Goal: Information Seeking & Learning: Learn about a topic

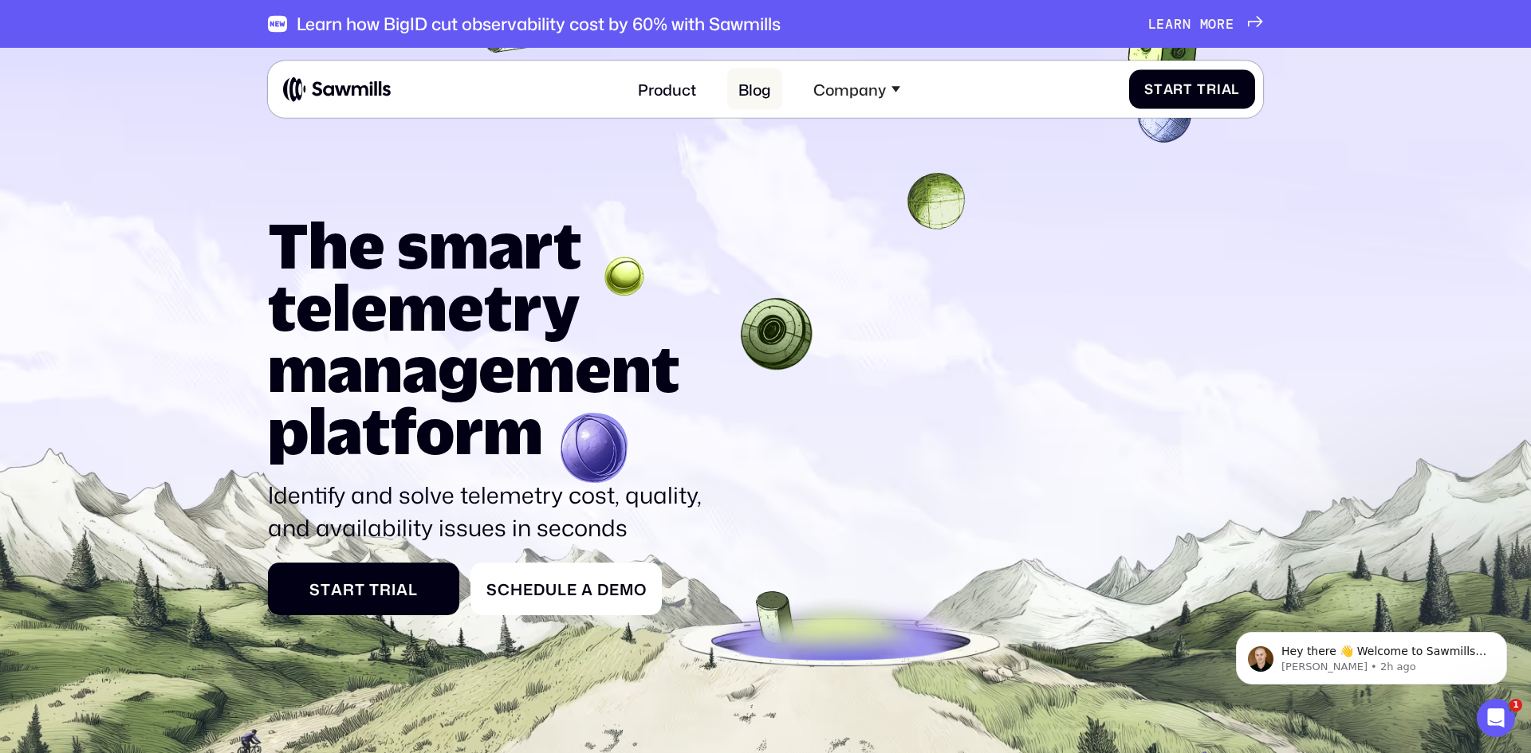
click at [761, 94] on link "Blog" at bounding box center [755, 89] width 56 height 41
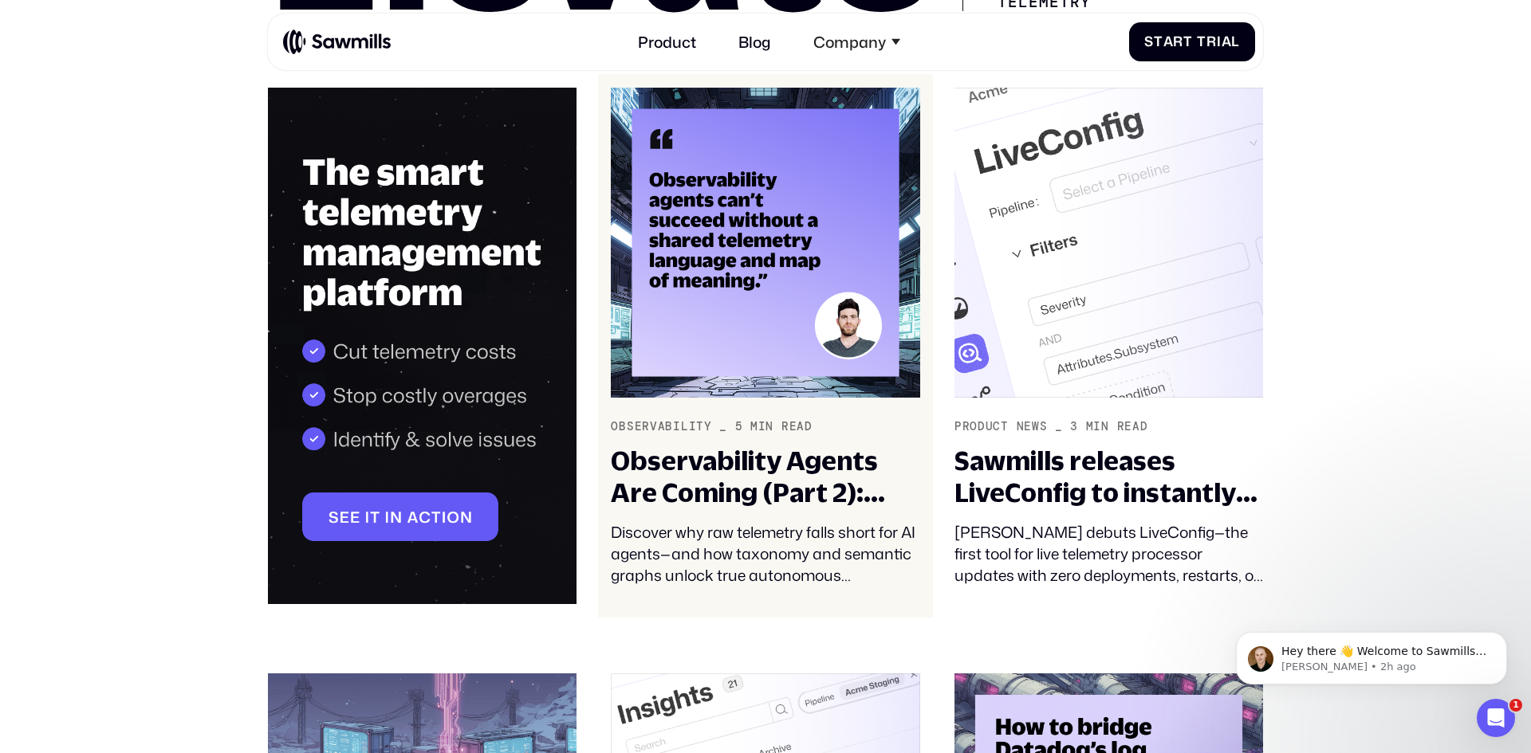
scroll to position [319, 0]
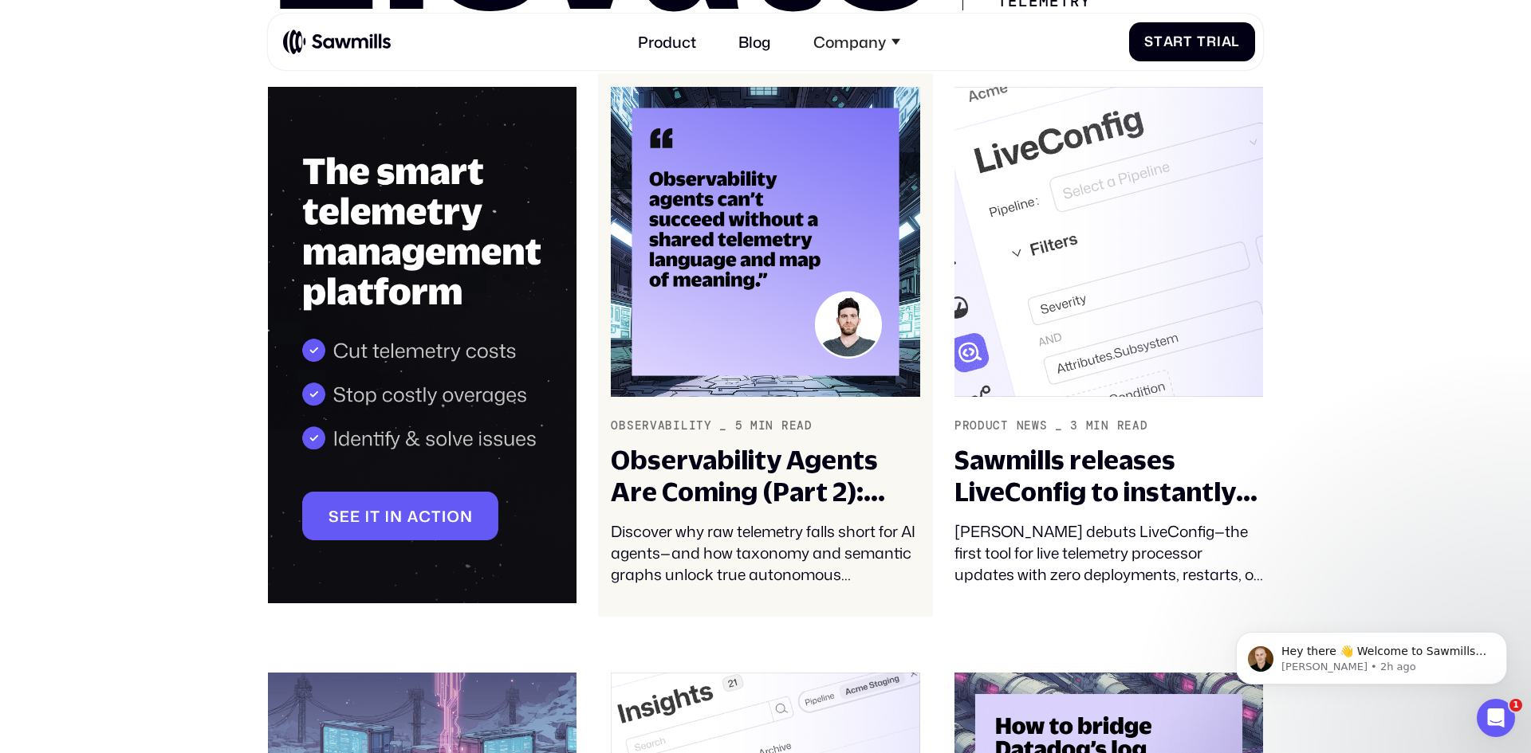
click at [698, 481] on div "Observability Agents Are Coming (Part 2): Telemetry Taxonomy and Semantics – Th…" at bounding box center [765, 476] width 309 height 63
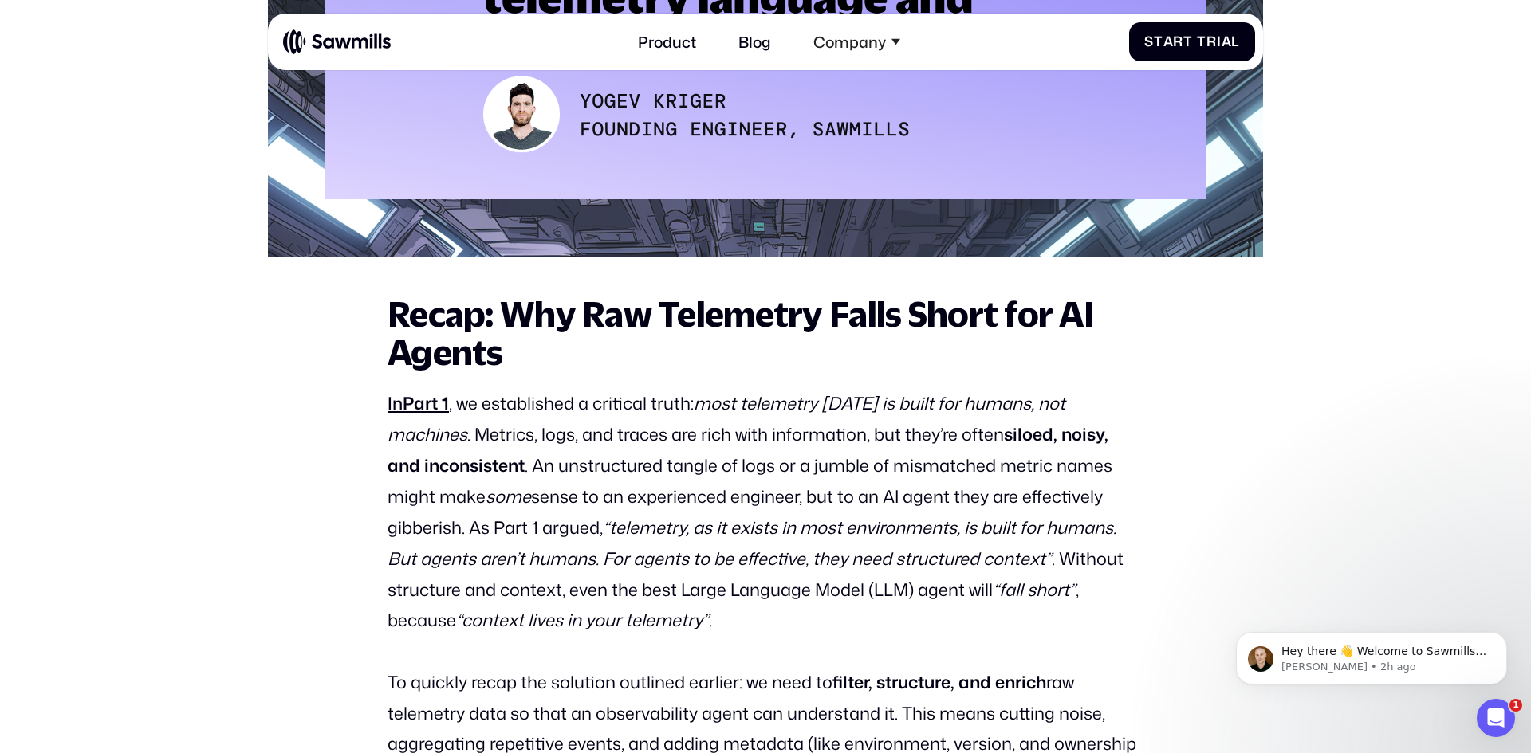
scroll to position [851, 0]
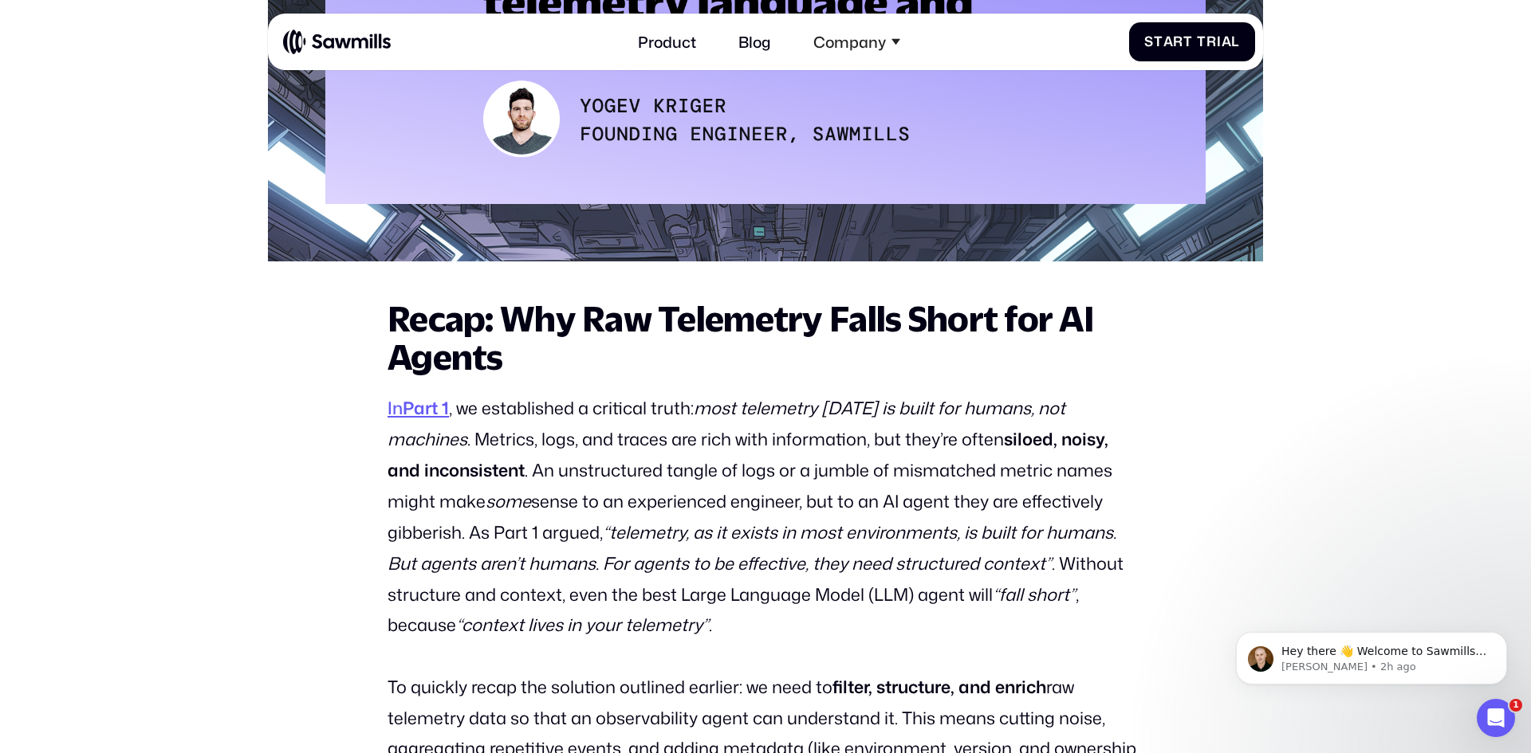
click at [443, 404] on strong "Part 1" at bounding box center [426, 407] width 46 height 25
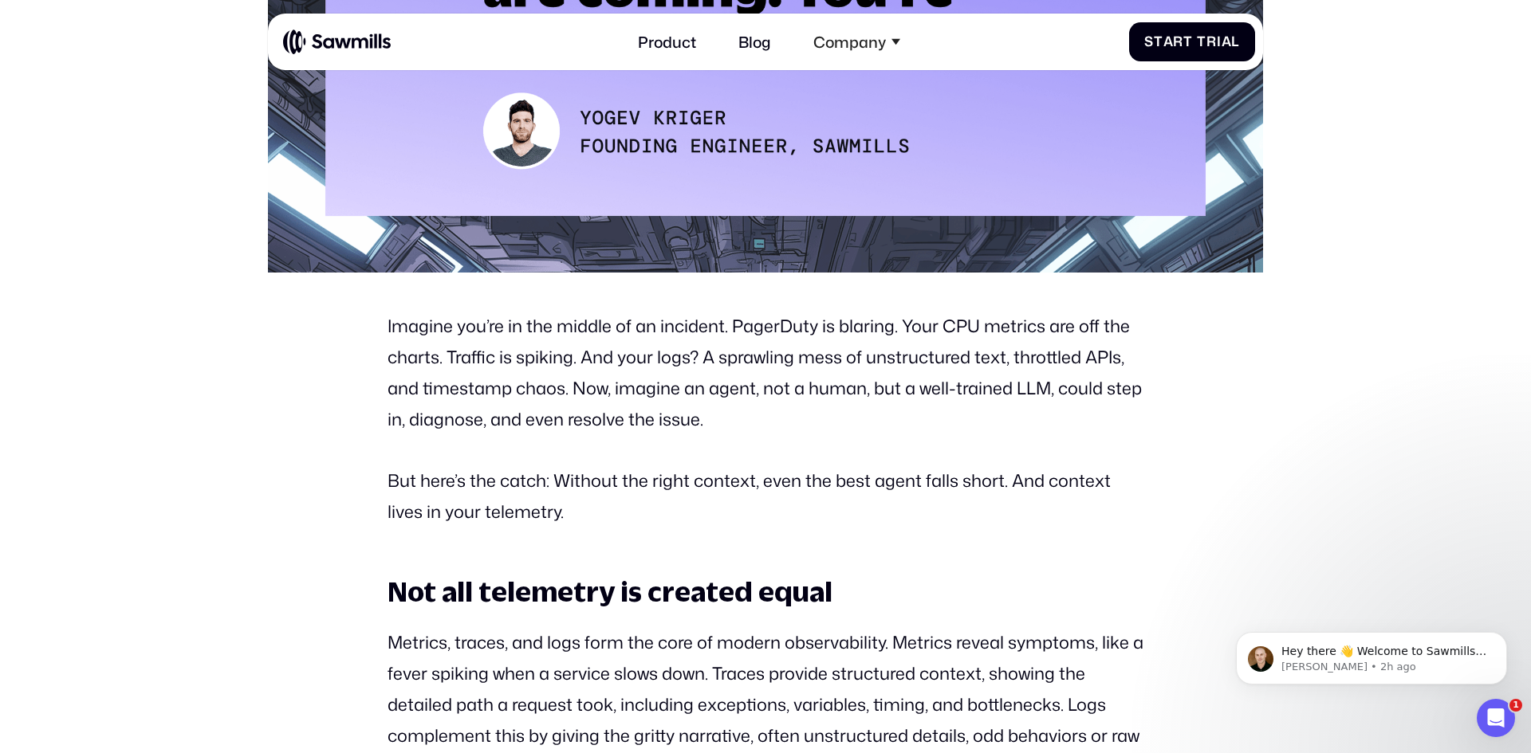
scroll to position [716, 0]
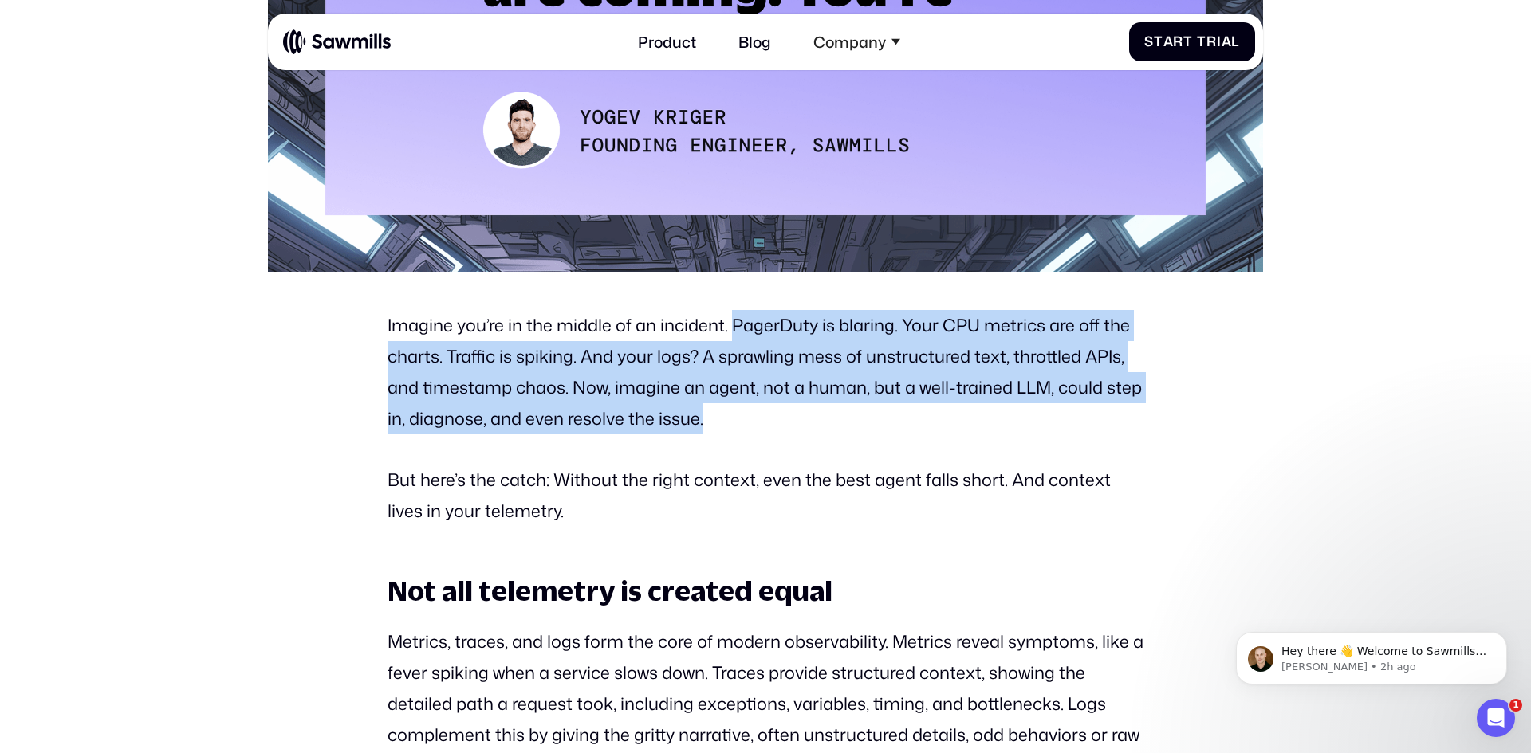
drag, startPoint x: 730, startPoint y: 324, endPoint x: 938, endPoint y: 415, distance: 226.4
click at [938, 415] on p "Imagine you’re in the middle of an incident. PagerDuty is blaring. Your CPU met…" at bounding box center [766, 372] width 756 height 124
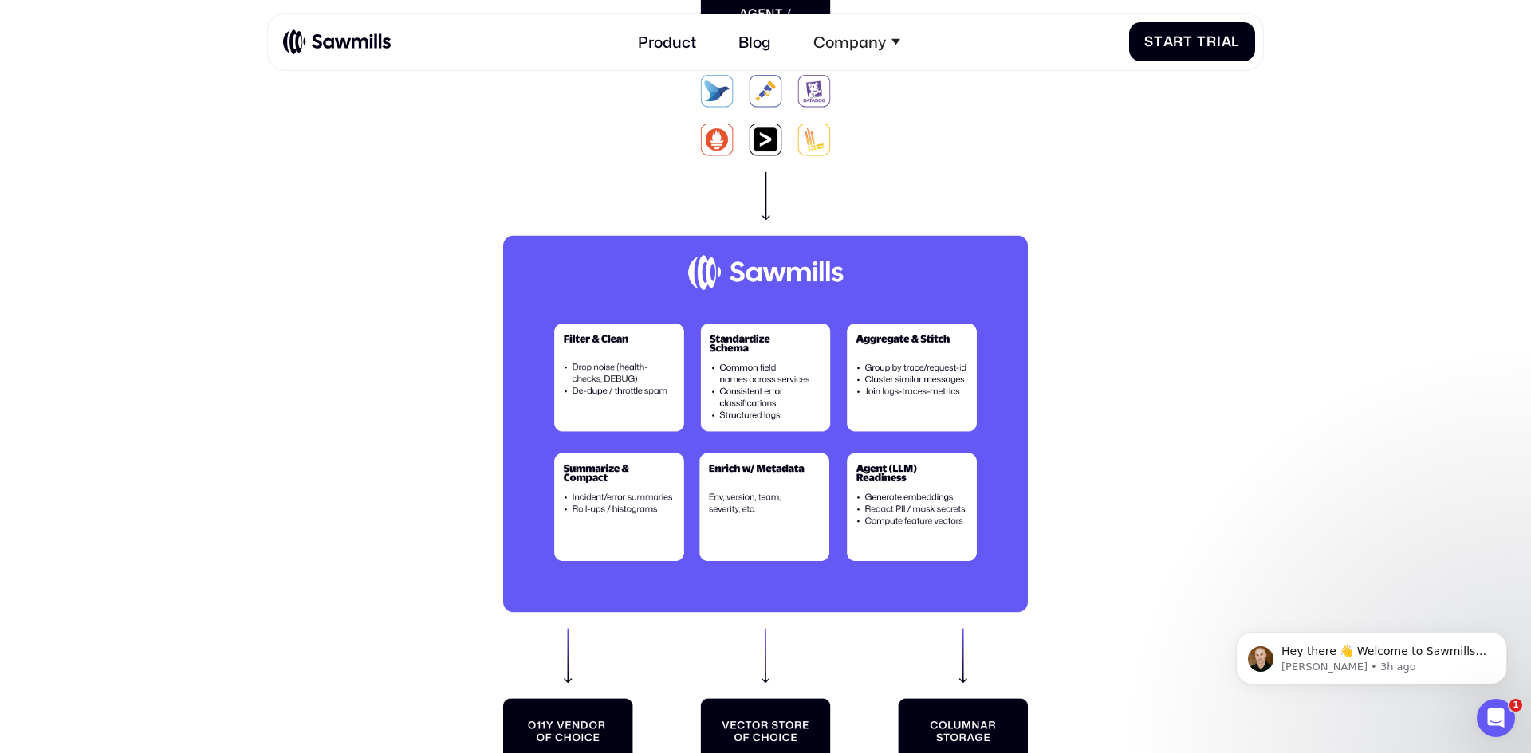
scroll to position [5090, 0]
